Goal: Find specific page/section

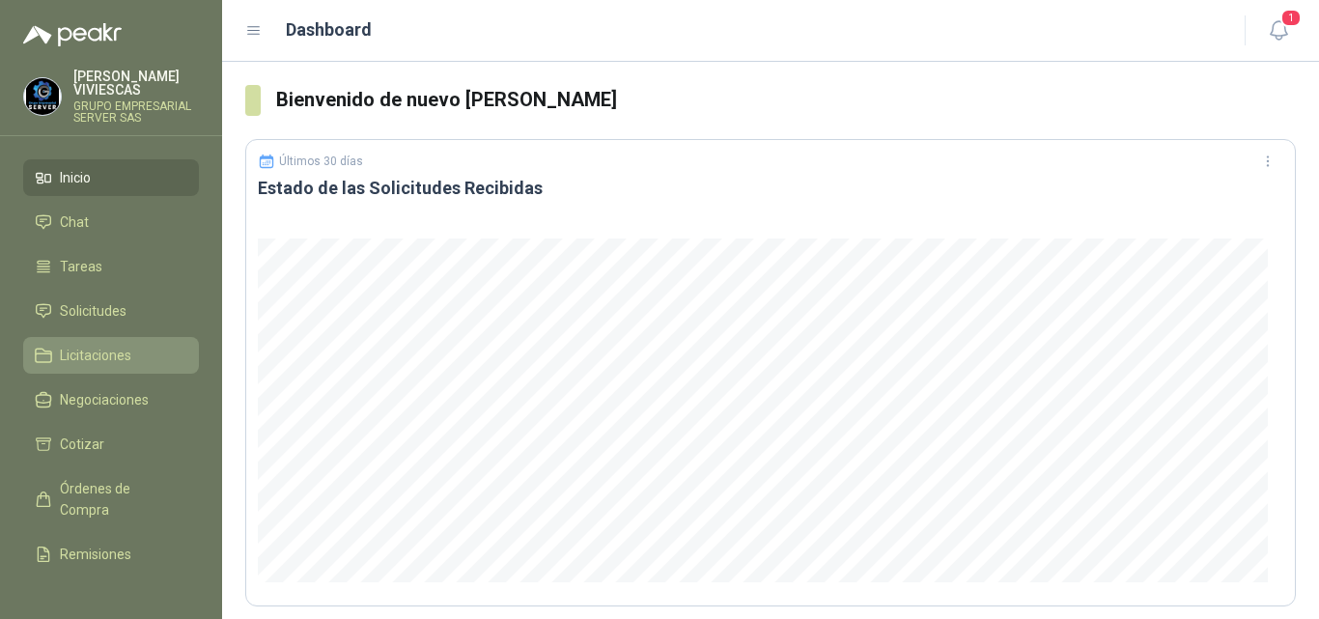
click at [123, 349] on span "Licitaciones" at bounding box center [95, 355] width 71 height 21
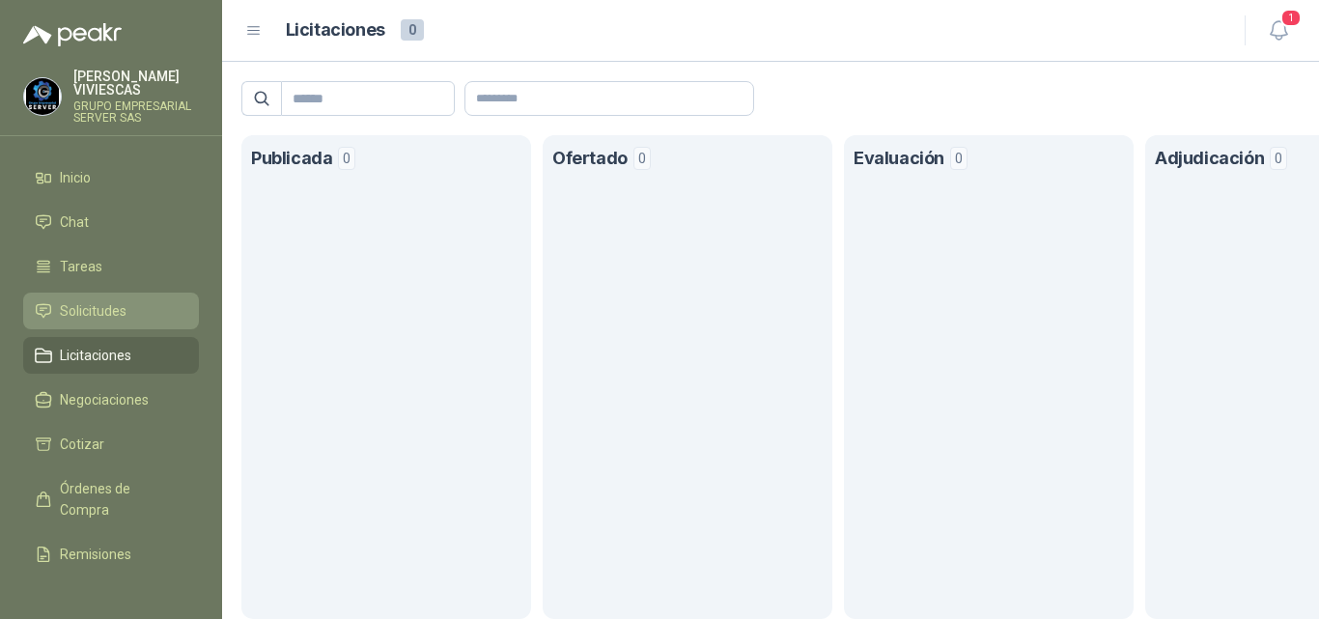
click at [125, 300] on span "Solicitudes" at bounding box center [93, 310] width 67 height 21
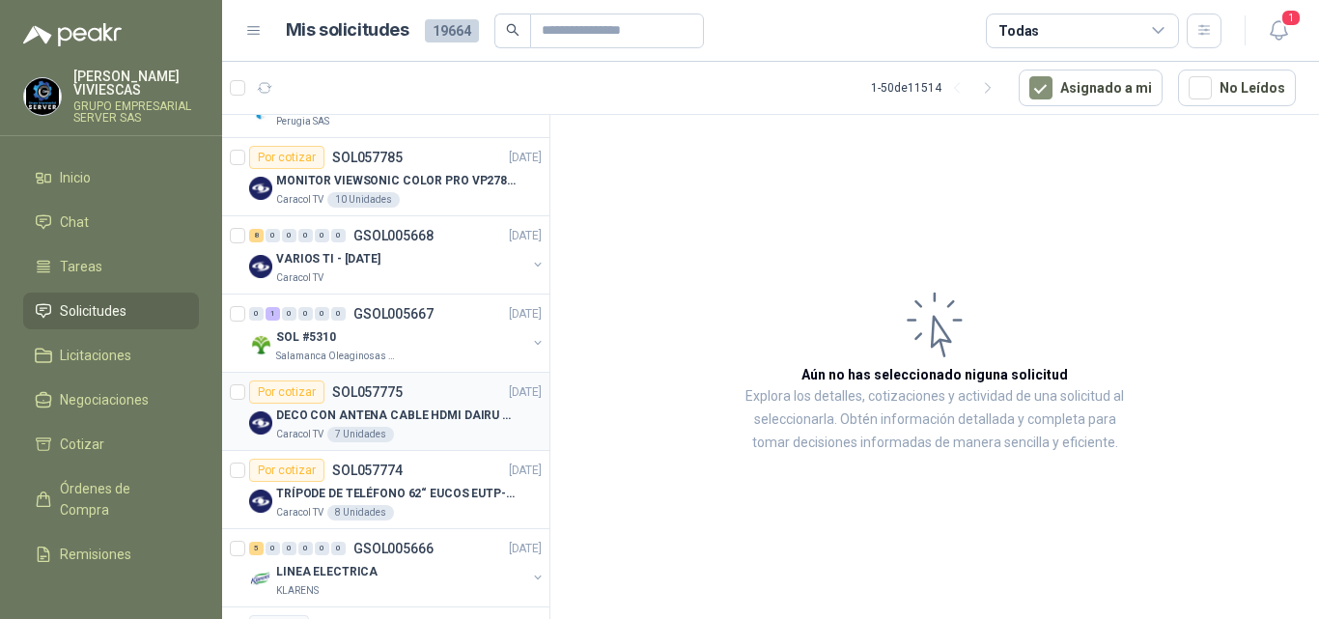
scroll to position [386, 0]
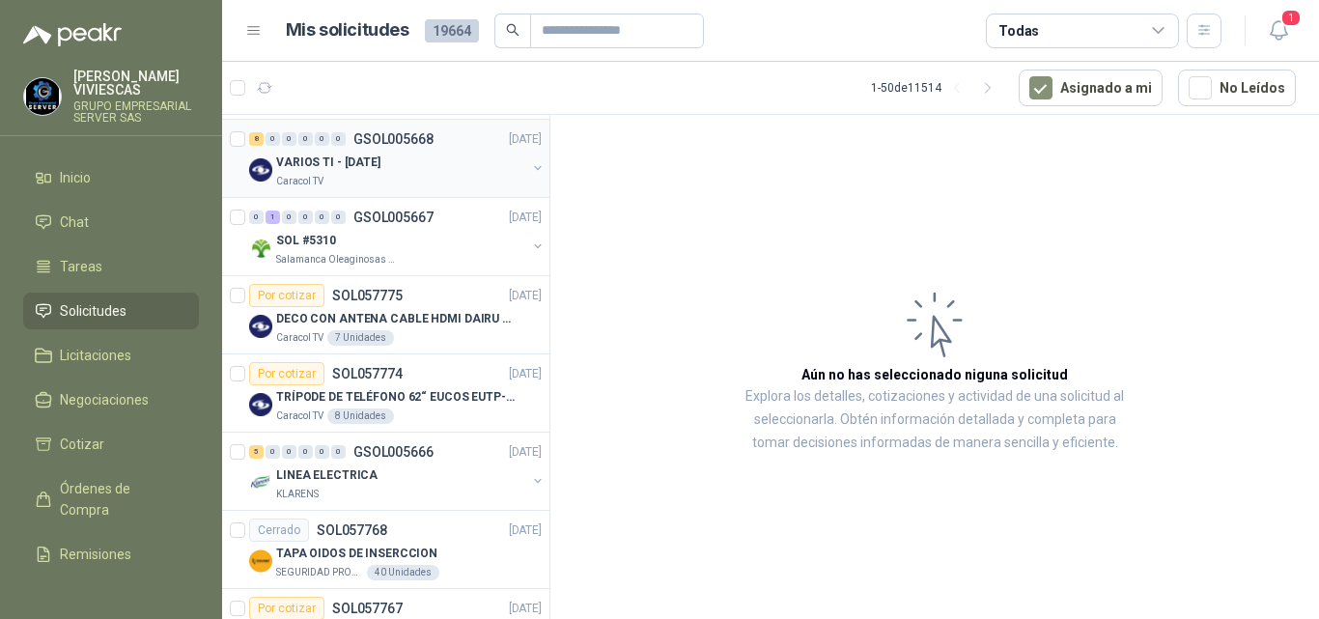
click at [364, 158] on p "VARIOS TI - [DATE]" at bounding box center [328, 162] width 104 height 18
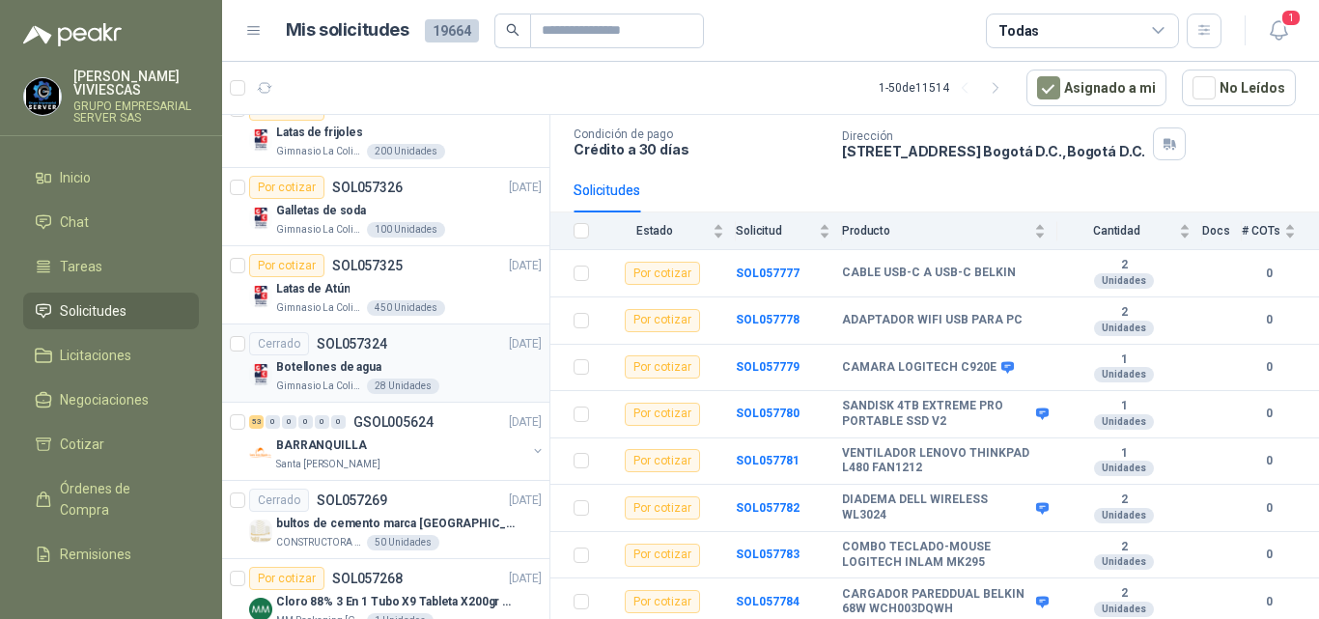
scroll to position [3186, 0]
